Goal: Information Seeking & Learning: Find contact information

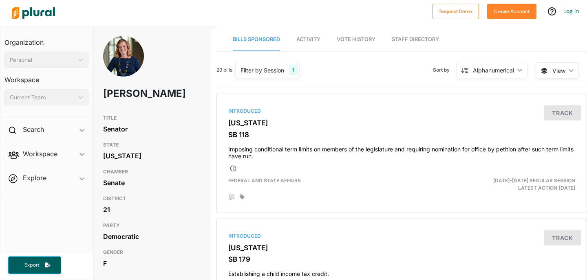
click at [81, 58] on icon "ic_keyboard_arrow_down" at bounding box center [79, 60] width 8 height 4
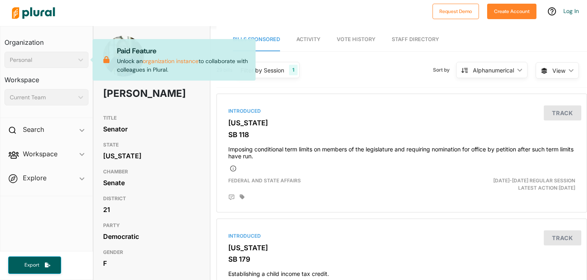
click at [72, 56] on div "Personal" at bounding box center [42, 60] width 65 height 9
click at [68, 16] on div at bounding box center [218, 13] width 420 height 29
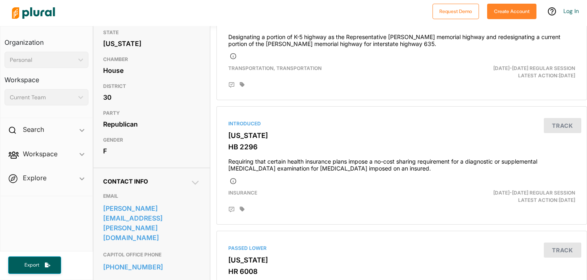
scroll to position [130, 0]
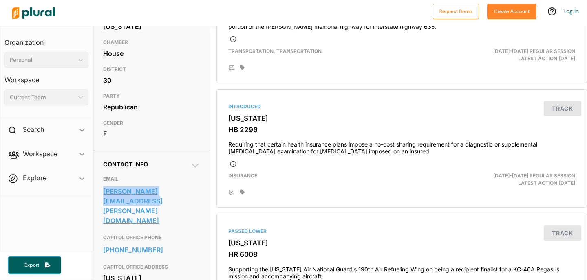
drag, startPoint x: 100, startPoint y: 207, endPoint x: 196, endPoint y: 211, distance: 95.9
click at [196, 211] on div "Contact Info EMAIL [PERSON_NAME][EMAIL_ADDRESS][PERSON_NAME][DOMAIN_NAME] CAPIT…" at bounding box center [151, 237] width 117 height 172
copy link "[PERSON_NAME][EMAIL_ADDRESS][PERSON_NAME][DOMAIN_NAME]"
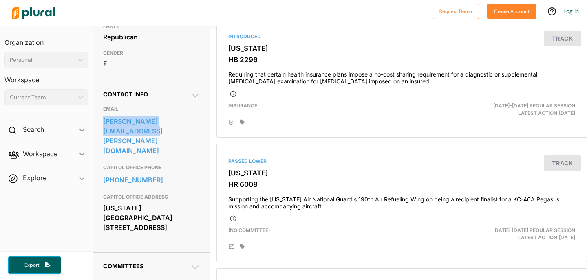
scroll to position [201, 0]
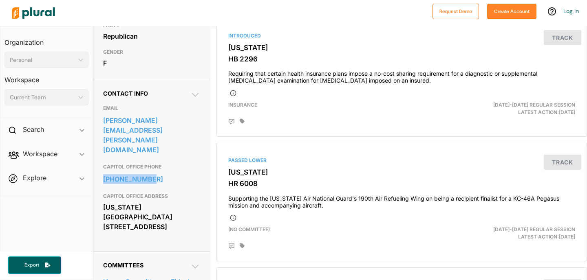
drag, startPoint x: 97, startPoint y: 166, endPoint x: 170, endPoint y: 162, distance: 72.7
click at [171, 162] on div "Contact Info EMAIL [PERSON_NAME][EMAIL_ADDRESS][PERSON_NAME][DOMAIN_NAME] CAPIT…" at bounding box center [151, 166] width 117 height 172
copy link "[PHONE_NUMBER]"
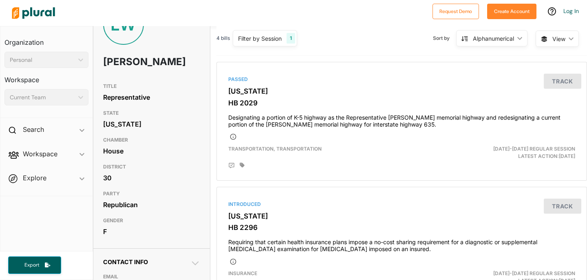
scroll to position [0, 0]
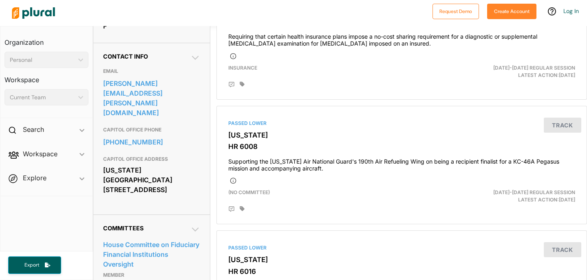
scroll to position [228, 0]
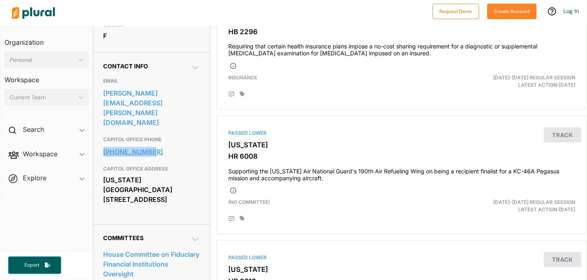
drag, startPoint x: 99, startPoint y: 136, endPoint x: 162, endPoint y: 136, distance: 63.2
click at [162, 136] on div "Contact Info EMAIL [PERSON_NAME][EMAIL_ADDRESS][PERSON_NAME][DOMAIN_NAME] CAPIT…" at bounding box center [151, 139] width 117 height 172
copy link "[PHONE_NUMBER]"
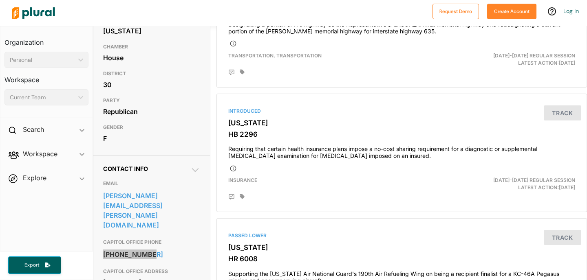
scroll to position [0, 0]
